Goal: Complete application form

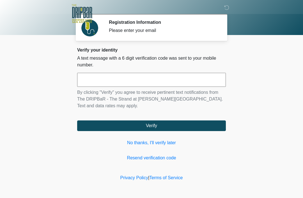
click at [223, 78] on input "text" at bounding box center [151, 80] width 149 height 14
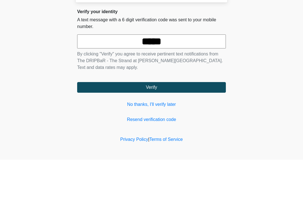
click at [290, 60] on body "‎ ‎ ‎ ‎ Registration Information Please enter your email Please connect to Wi-F…" at bounding box center [151, 99] width 303 height 198
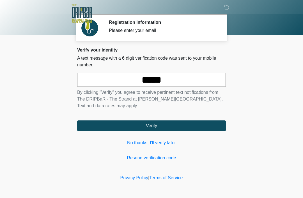
click at [197, 123] on button "Verify" at bounding box center [151, 126] width 149 height 11
click at [214, 124] on button "Verify" at bounding box center [151, 126] width 149 height 11
click at [197, 84] on input "*****" at bounding box center [151, 80] width 149 height 14
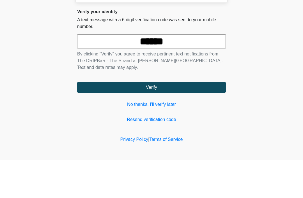
type input "******"
click at [293, 65] on body "‎ ‎ ‎ ‎ Registration Information Please enter your email Please connect to Wi-F…" at bounding box center [151, 99] width 303 height 198
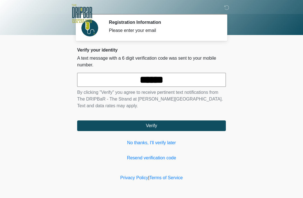
click at [219, 127] on button "Verify" at bounding box center [151, 126] width 149 height 11
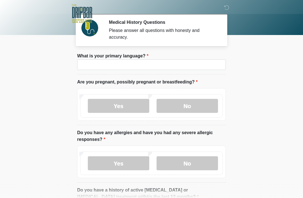
click at [203, 116] on div "Yes No" at bounding box center [151, 106] width 142 height 24
click at [189, 110] on label "No" at bounding box center [186, 106] width 61 height 14
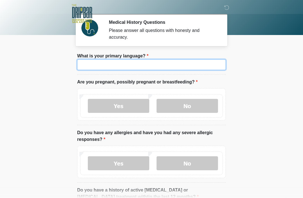
click at [179, 61] on input "What is your primary language?" at bounding box center [151, 64] width 149 height 11
type input "*"
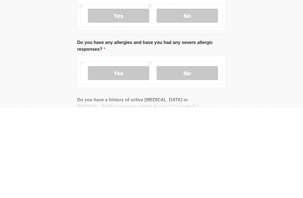
type input "*******"
click at [124, 156] on label "Yes" at bounding box center [118, 163] width 61 height 14
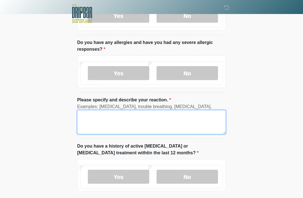
click at [136, 121] on textarea "Please specify and describe your reaction." at bounding box center [151, 122] width 149 height 24
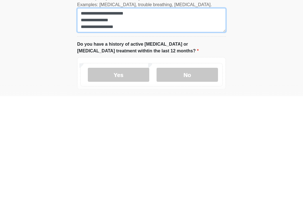
type textarea "**********"
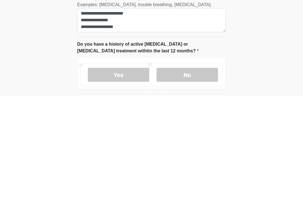
click at [202, 170] on label "No" at bounding box center [186, 177] width 61 height 14
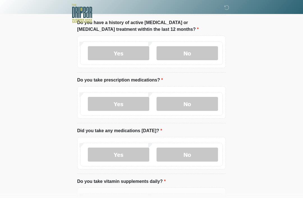
scroll to position [214, 0]
click at [131, 102] on label "Yes" at bounding box center [118, 104] width 61 height 14
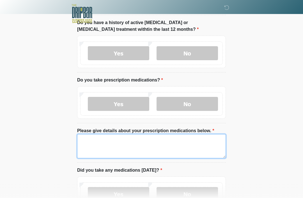
click at [217, 147] on textarea "Please give details about your prescription medications below." at bounding box center [151, 146] width 149 height 24
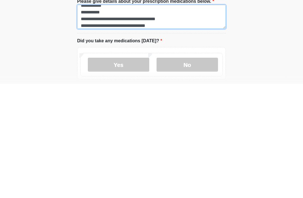
scroll to position [229, 0]
type textarea "**********"
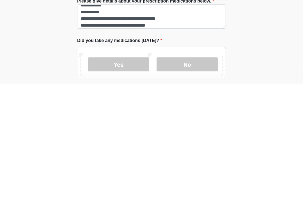
click at [135, 172] on label "Yes" at bounding box center [118, 179] width 61 height 14
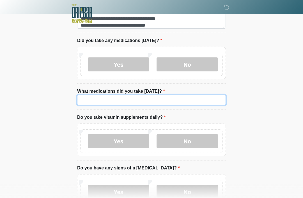
click at [172, 101] on input "What medications did you take today?" at bounding box center [151, 100] width 149 height 11
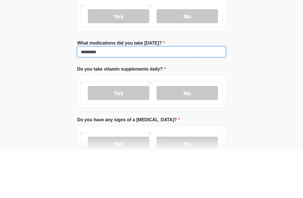
type input "********"
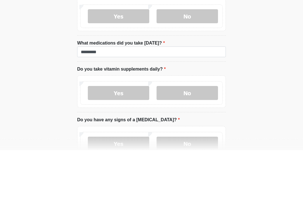
click at [121, 134] on label "Yes" at bounding box center [118, 141] width 61 height 14
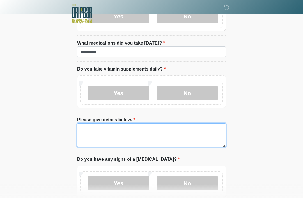
click at [149, 135] on textarea "Please give details below." at bounding box center [151, 135] width 149 height 24
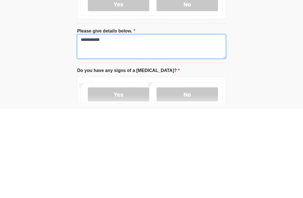
type textarea "**********"
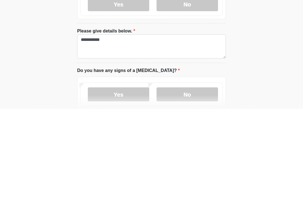
click at [186, 177] on label "No" at bounding box center [186, 184] width 61 height 14
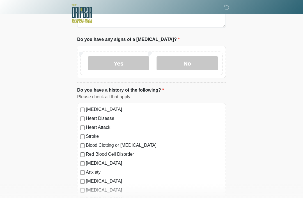
scroll to position [520, 0]
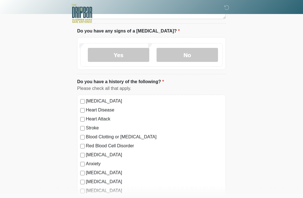
click at [88, 165] on label "Anxiety" at bounding box center [154, 164] width 137 height 7
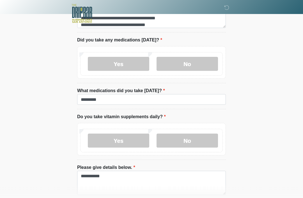
scroll to position [344, 0]
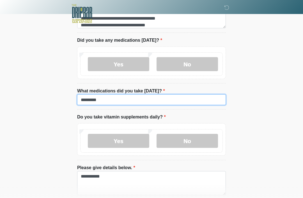
click at [107, 103] on input "********" at bounding box center [151, 99] width 149 height 11
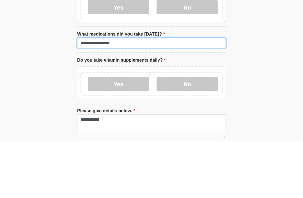
click at [135, 94] on input "**********" at bounding box center [151, 99] width 149 height 11
click at [126, 94] on input "**********" at bounding box center [151, 99] width 149 height 11
click at [132, 94] on input "**********" at bounding box center [151, 99] width 149 height 11
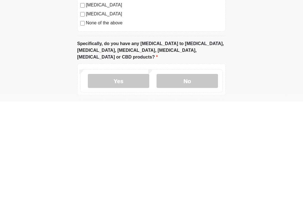
scroll to position [601, 0]
type input "**********"
click at [204, 170] on label "No" at bounding box center [186, 177] width 61 height 14
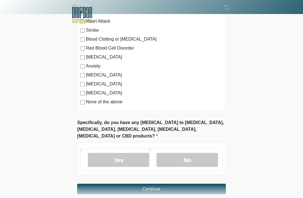
click at [210, 184] on button "Continue" at bounding box center [151, 189] width 149 height 11
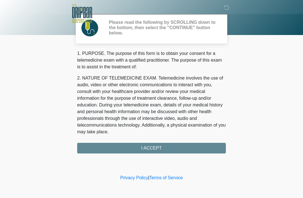
scroll to position [0, 0]
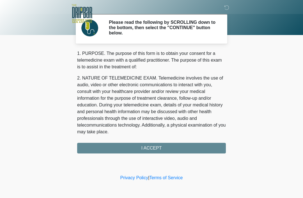
click at [196, 150] on div "1. PURPOSE. The purpose of this form is to obtain your consent for a telemedici…" at bounding box center [151, 101] width 149 height 103
click at [202, 149] on div "1. PURPOSE. The purpose of this form is to obtain your consent for a telemedici…" at bounding box center [151, 101] width 149 height 103
click at [173, 146] on div "1. PURPOSE. The purpose of this form is to obtain your consent for a telemedici…" at bounding box center [151, 101] width 149 height 103
click at [165, 149] on div "1. PURPOSE. The purpose of this form is to obtain your consent for a telemedici…" at bounding box center [151, 101] width 149 height 103
click at [147, 149] on div "1. PURPOSE. The purpose of this form is to obtain your consent for a telemedici…" at bounding box center [151, 101] width 149 height 103
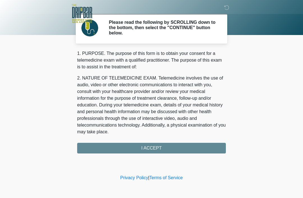
click at [146, 149] on div "1. PURPOSE. The purpose of this form is to obtain your consent for a telemedici…" at bounding box center [151, 101] width 149 height 103
click at [149, 145] on div "1. PURPOSE. The purpose of this form is to obtain your consent for a telemedici…" at bounding box center [151, 101] width 149 height 103
click at [198, 151] on div "1. PURPOSE. The purpose of this form is to obtain your consent for a telemedici…" at bounding box center [151, 101] width 149 height 103
click at [93, 145] on div "1. PURPOSE. The purpose of this form is to obtain your consent for a telemedici…" at bounding box center [151, 101] width 149 height 103
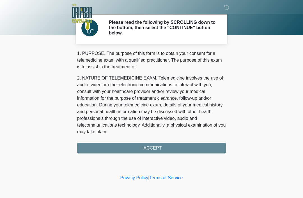
click at [98, 147] on div "1. PURPOSE. The purpose of this form is to obtain your consent for a telemedici…" at bounding box center [151, 101] width 149 height 103
click at [224, 7] on icon at bounding box center [226, 7] width 5 height 5
click at [193, 148] on div "1. PURPOSE. The purpose of this form is to obtain your consent for a telemedici…" at bounding box center [151, 101] width 149 height 103
click at [204, 147] on div "1. PURPOSE. The purpose of this form is to obtain your consent for a telemedici…" at bounding box center [151, 101] width 149 height 103
click at [204, 144] on div "1. PURPOSE. The purpose of this form is to obtain your consent for a telemedici…" at bounding box center [151, 101] width 149 height 103
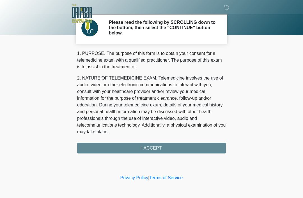
click at [161, 157] on div "‎ ‎ ‎ ‎ Please read the following by SCROLLING down to the bottom, then select …" at bounding box center [151, 87] width 168 height 162
click at [152, 147] on div "1. PURPOSE. The purpose of this form is to obtain your consent for a telemedici…" at bounding box center [151, 101] width 149 height 103
click at [143, 149] on div "1. PURPOSE. The purpose of this form is to obtain your consent for a telemedici…" at bounding box center [151, 101] width 149 height 103
click at [143, 150] on div "1. PURPOSE. The purpose of this form is to obtain your consent for a telemedici…" at bounding box center [151, 101] width 149 height 103
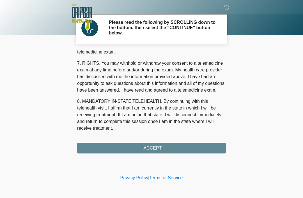
click at [177, 146] on div "1. PURPOSE. The purpose of this form is to obtain your consent for a telemedici…" at bounding box center [151, 101] width 149 height 103
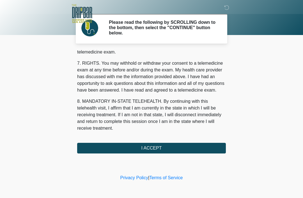
click at [176, 148] on button "I ACCEPT" at bounding box center [151, 148] width 149 height 11
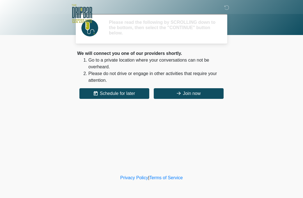
scroll to position [0, 0]
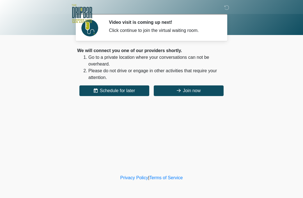
click at [202, 91] on button "Join now" at bounding box center [189, 90] width 70 height 11
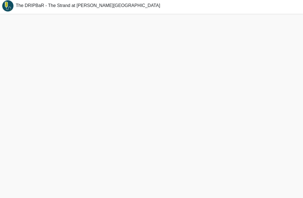
scroll to position [2, 0]
